Goal: Task Accomplishment & Management: Use online tool/utility

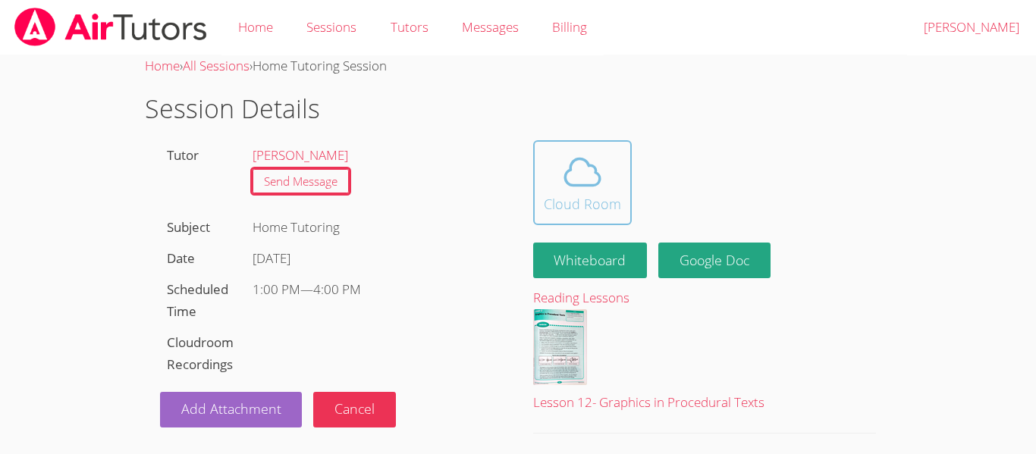
click at [580, 196] on div "Cloud Room" at bounding box center [582, 203] width 77 height 21
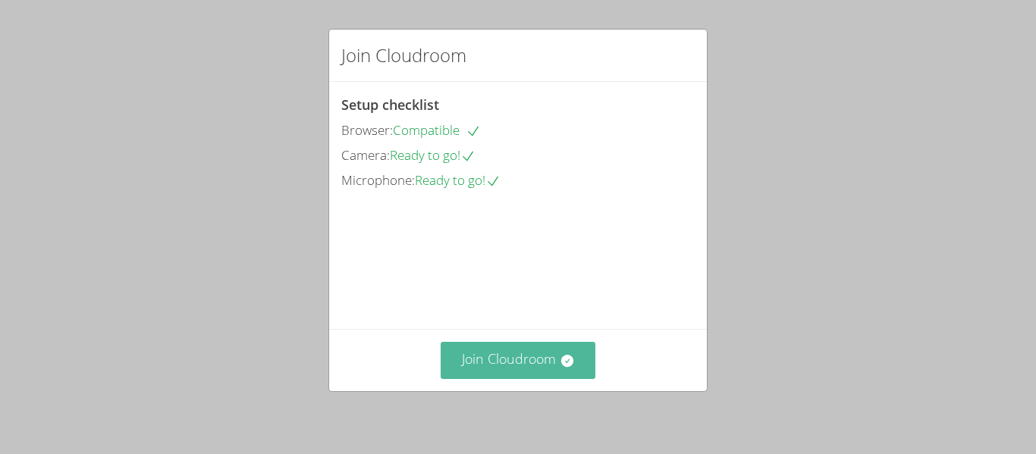
click at [514, 364] on button "Join Cloudroom" at bounding box center [519, 360] width 156 height 37
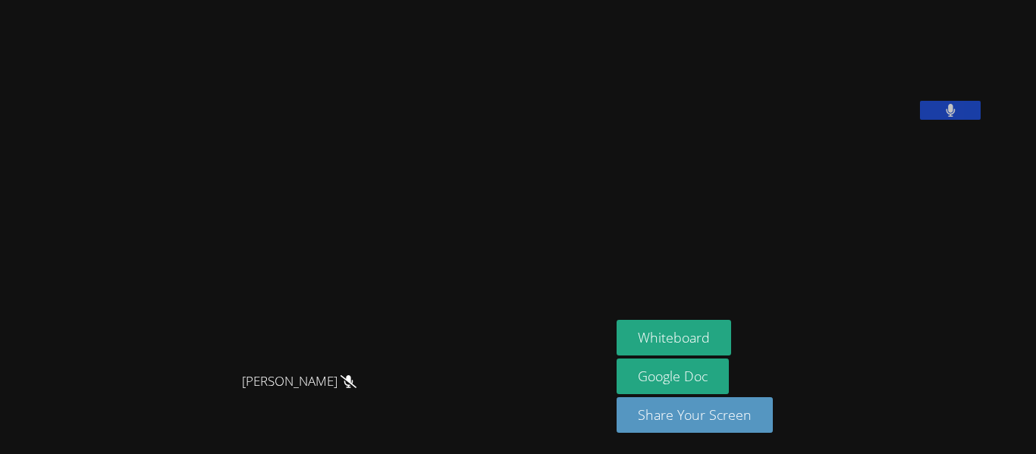
click at [981, 120] on button at bounding box center [950, 110] width 61 height 19
click at [973, 120] on button at bounding box center [950, 110] width 61 height 19
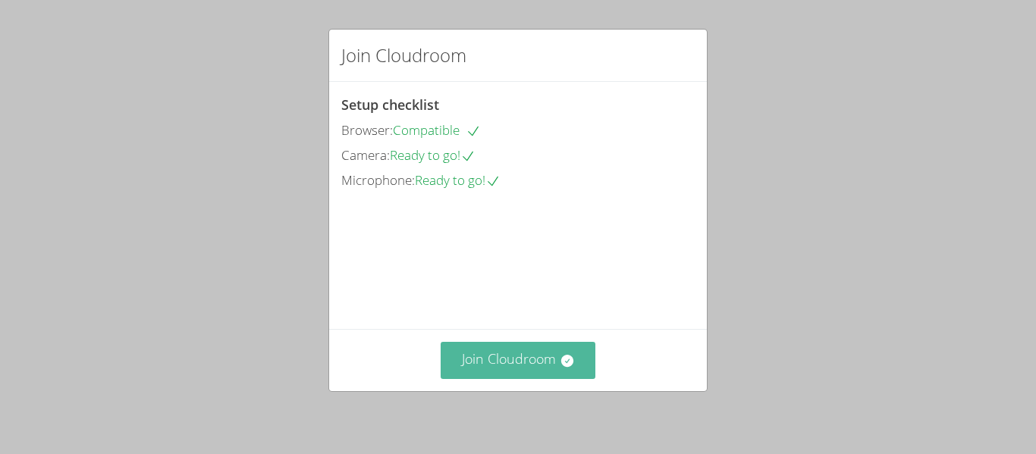
click at [538, 365] on button "Join Cloudroom" at bounding box center [519, 360] width 156 height 37
click at [536, 354] on button "Join Cloudroom" at bounding box center [519, 360] width 156 height 37
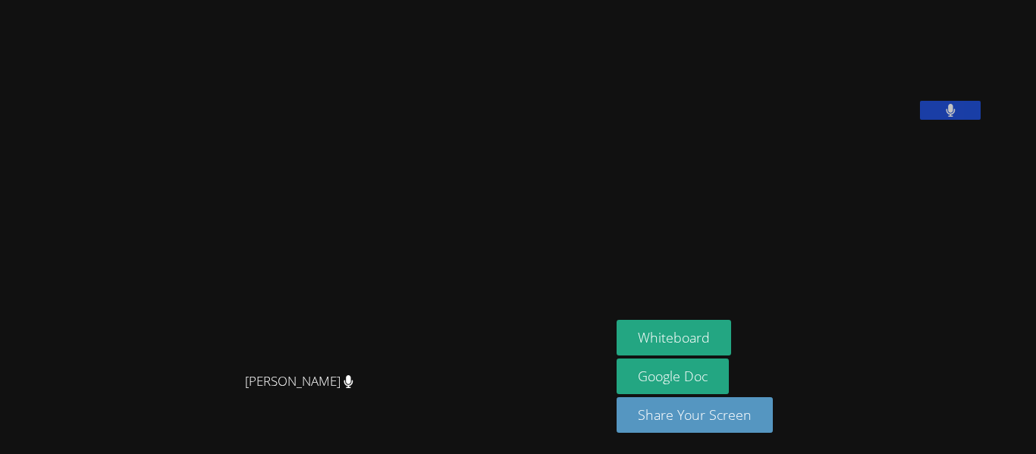
click at [906, 329] on div "Whiteboard Google Doc Share Your Screen" at bounding box center [800, 382] width 367 height 125
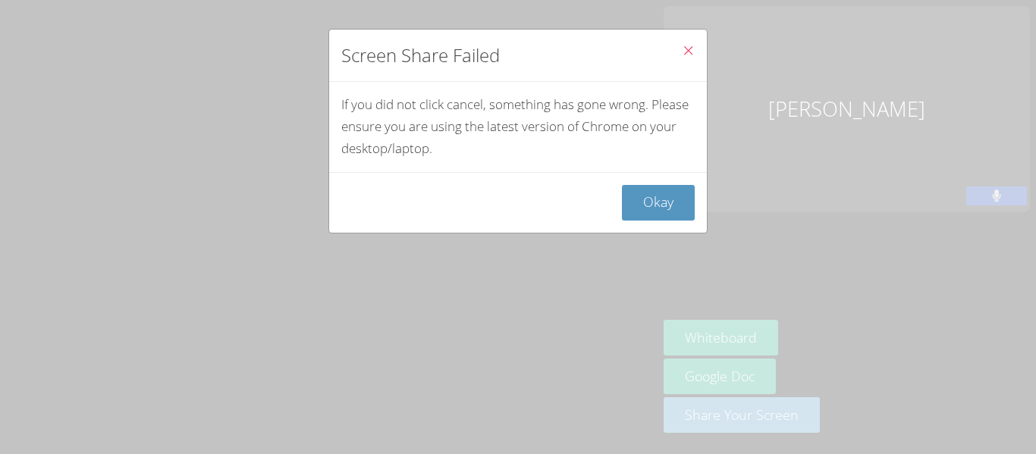
click at [690, 55] on icon "Close" at bounding box center [688, 50] width 13 height 13
click at [692, 49] on icon "Close" at bounding box center [688, 50] width 13 height 13
click at [687, 52] on icon "Close" at bounding box center [688, 50] width 13 height 13
click at [689, 50] on icon "Close" at bounding box center [688, 50] width 13 height 13
click at [675, 200] on button "Okay" at bounding box center [658, 203] width 73 height 36
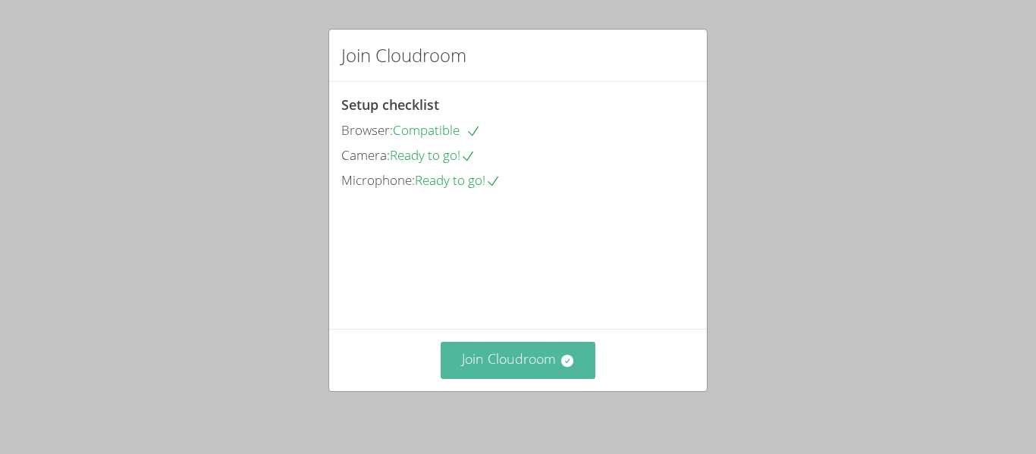
click at [524, 366] on button "Join Cloudroom" at bounding box center [519, 360] width 156 height 37
